Goal: Task Accomplishment & Management: Complete application form

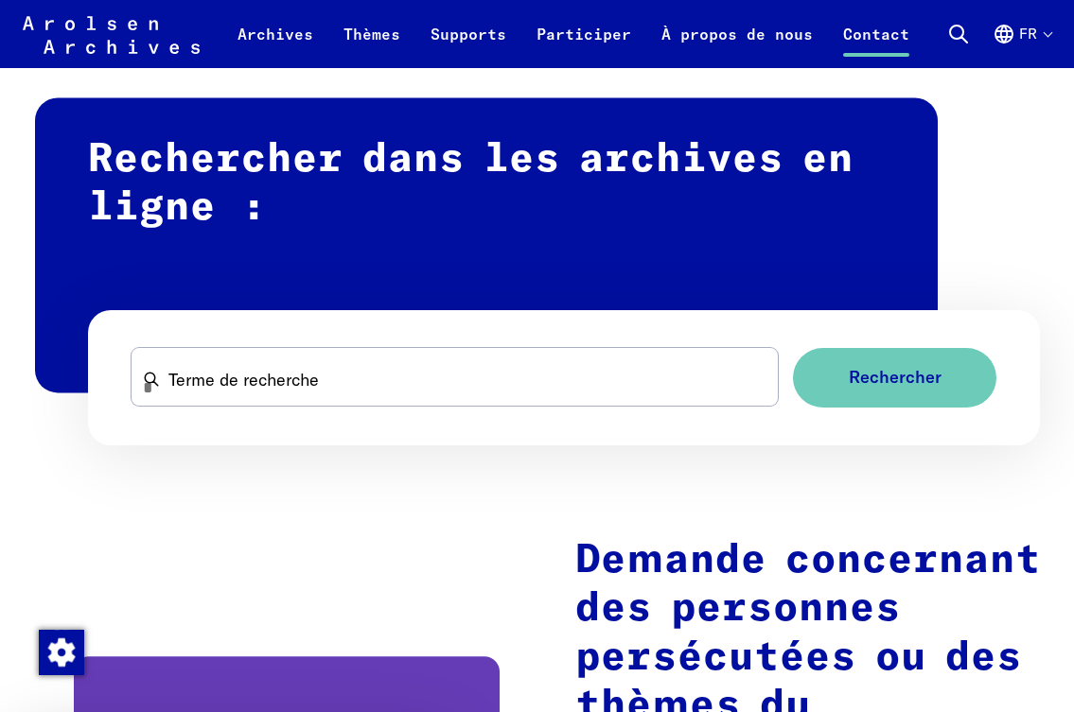
scroll to position [1703, 0]
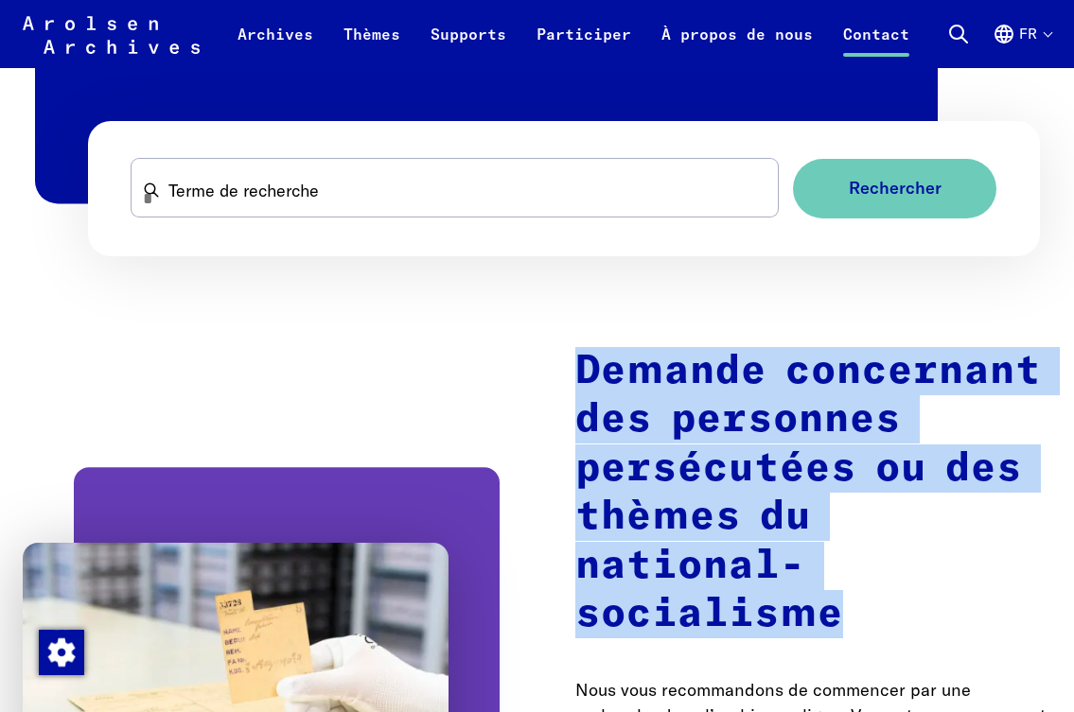
drag, startPoint x: 575, startPoint y: 375, endPoint x: 856, endPoint y: 485, distance: 302.0
click at [984, 570] on h2 "Demande concernant des personnes persécutées ou des thèmes du national-socialis…" at bounding box center [813, 492] width 477 height 291
copy strong "Demande concernant des personnes persécutées ou des thèmes du national-socialis…"
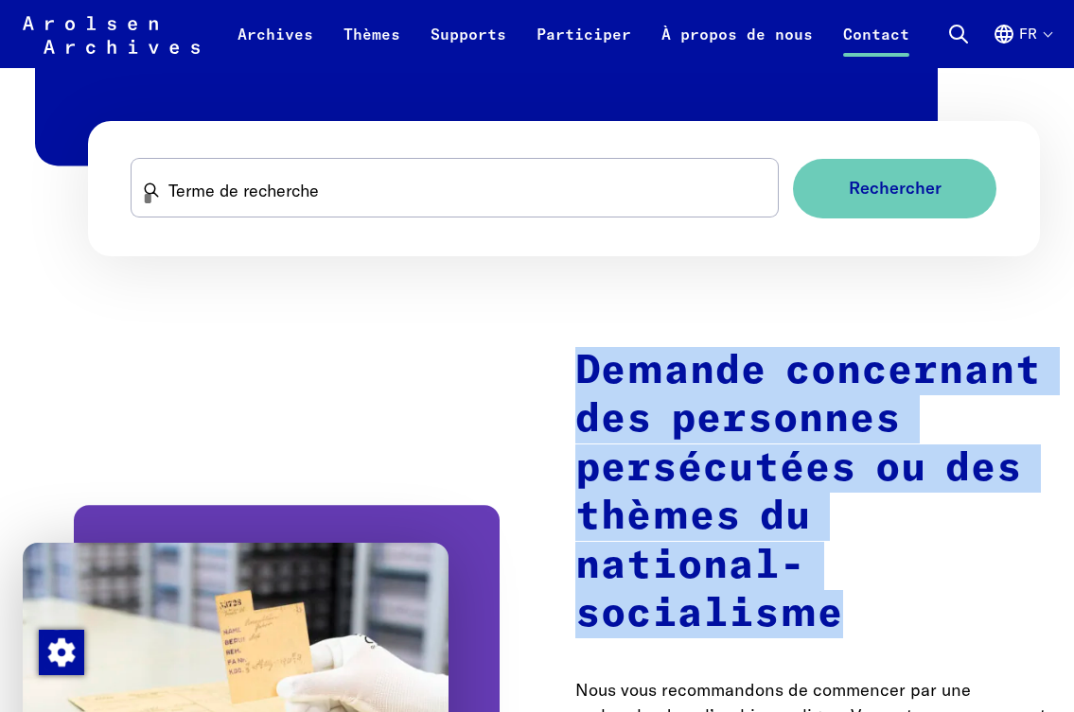
scroll to position [2081, 0]
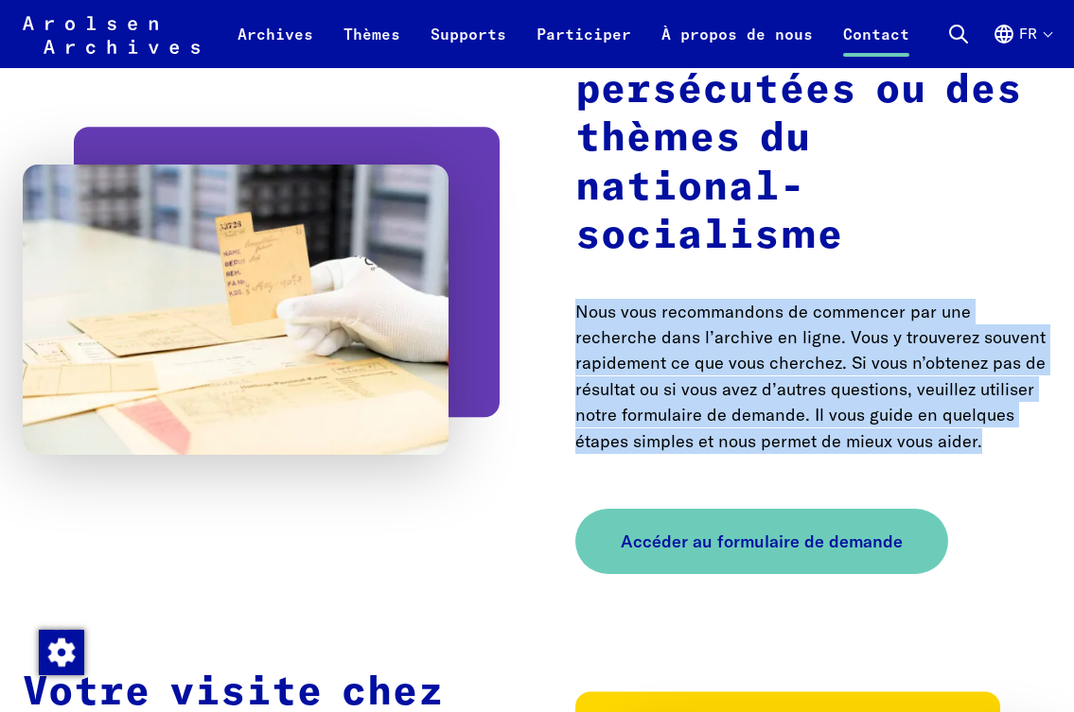
drag, startPoint x: 579, startPoint y: 262, endPoint x: 947, endPoint y: 404, distance: 394.4
click at [947, 404] on p "Nous vous recommandons de commencer par une recherche dans l’archive en ligne. …" at bounding box center [813, 377] width 477 height 156
copy p "Nous vous recommandons de commencer par une recherche dans l’archive en ligne. …"
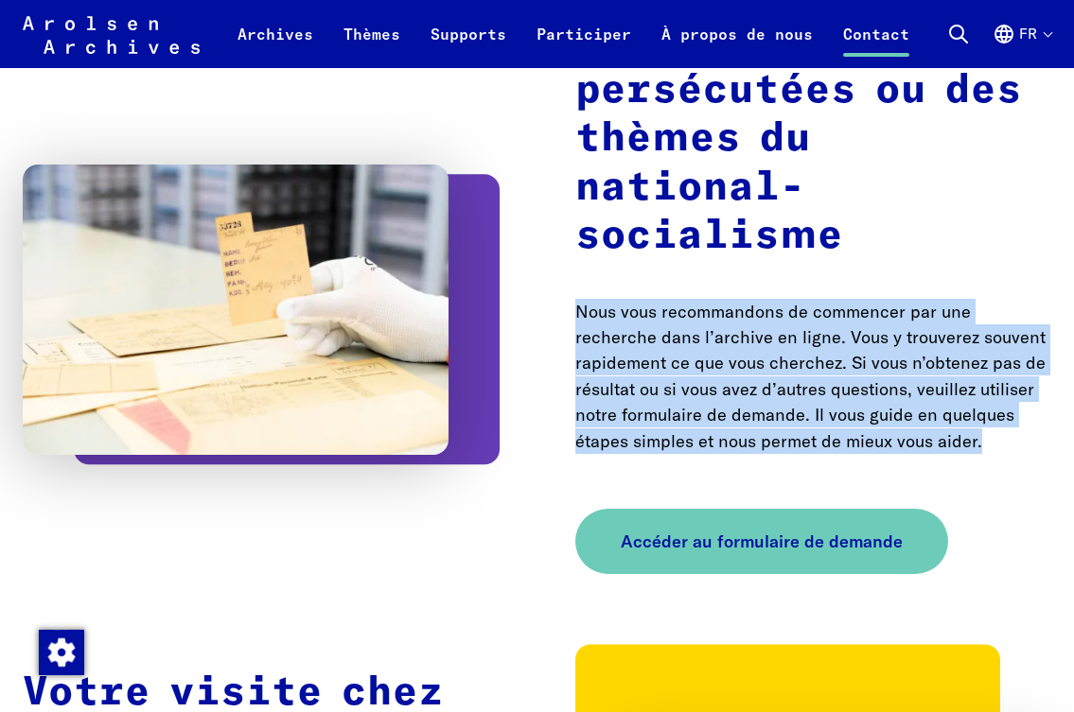
scroll to position [2554, 0]
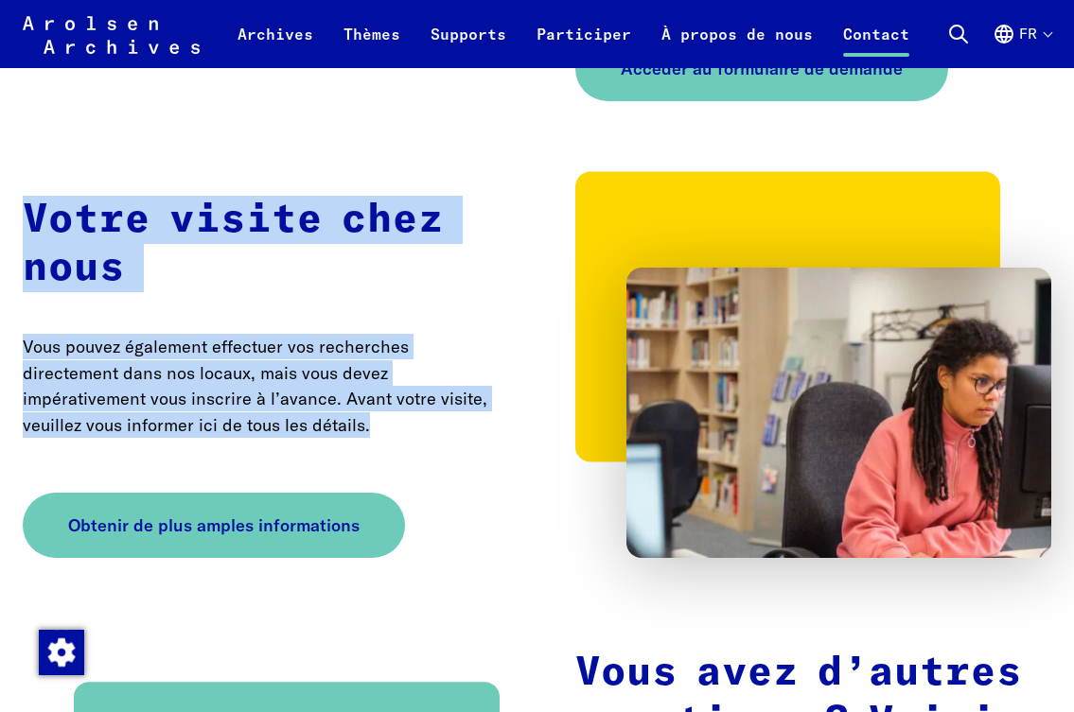
drag, startPoint x: 26, startPoint y: 172, endPoint x: 303, endPoint y: 355, distance: 331.1
click at [427, 404] on div "Votre visite chez nous Vous pouvez également effectuer vos recherches directeme…" at bounding box center [537, 375] width 1028 height 366
copy div "Votre visite chez nous Vous pouvez également effectuer vos recherches directeme…"
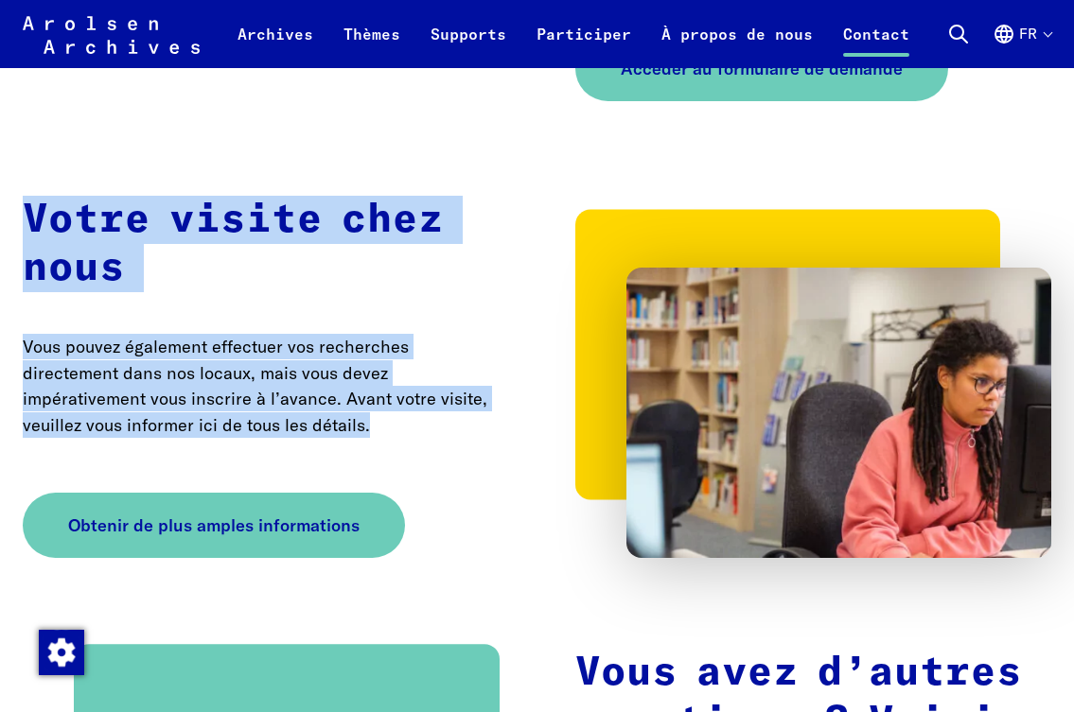
scroll to position [2176, 0]
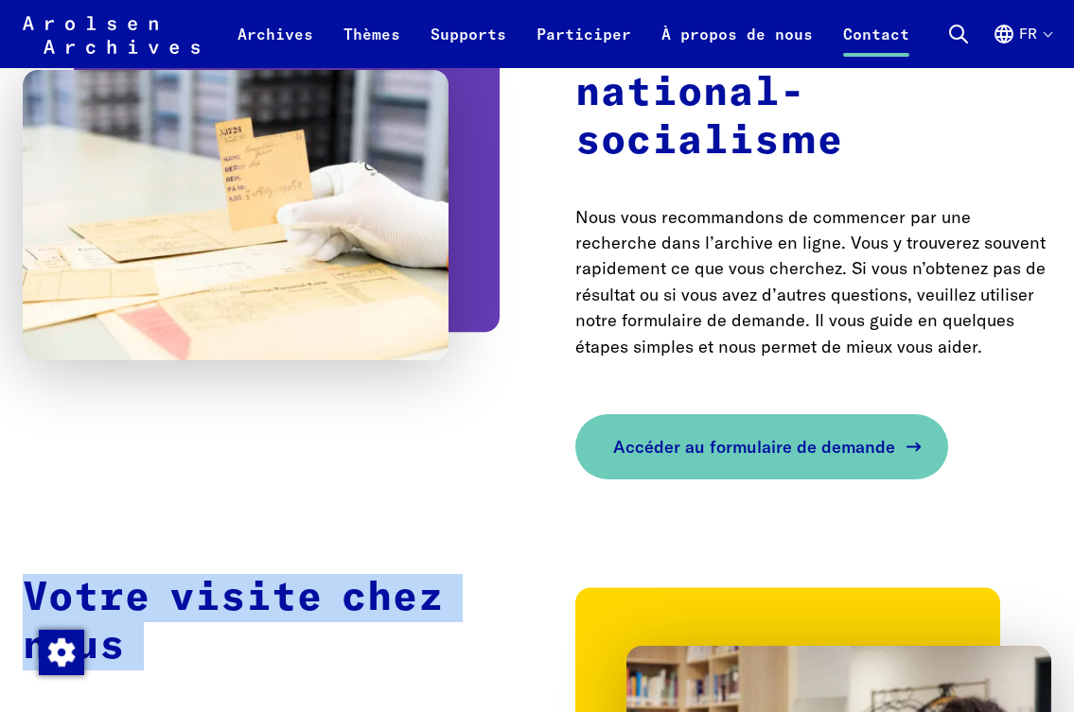
click at [724, 434] on span "Accéder au formulaire de demande" at bounding box center [754, 447] width 282 height 26
